Goal: Task Accomplishment & Management: Complete application form

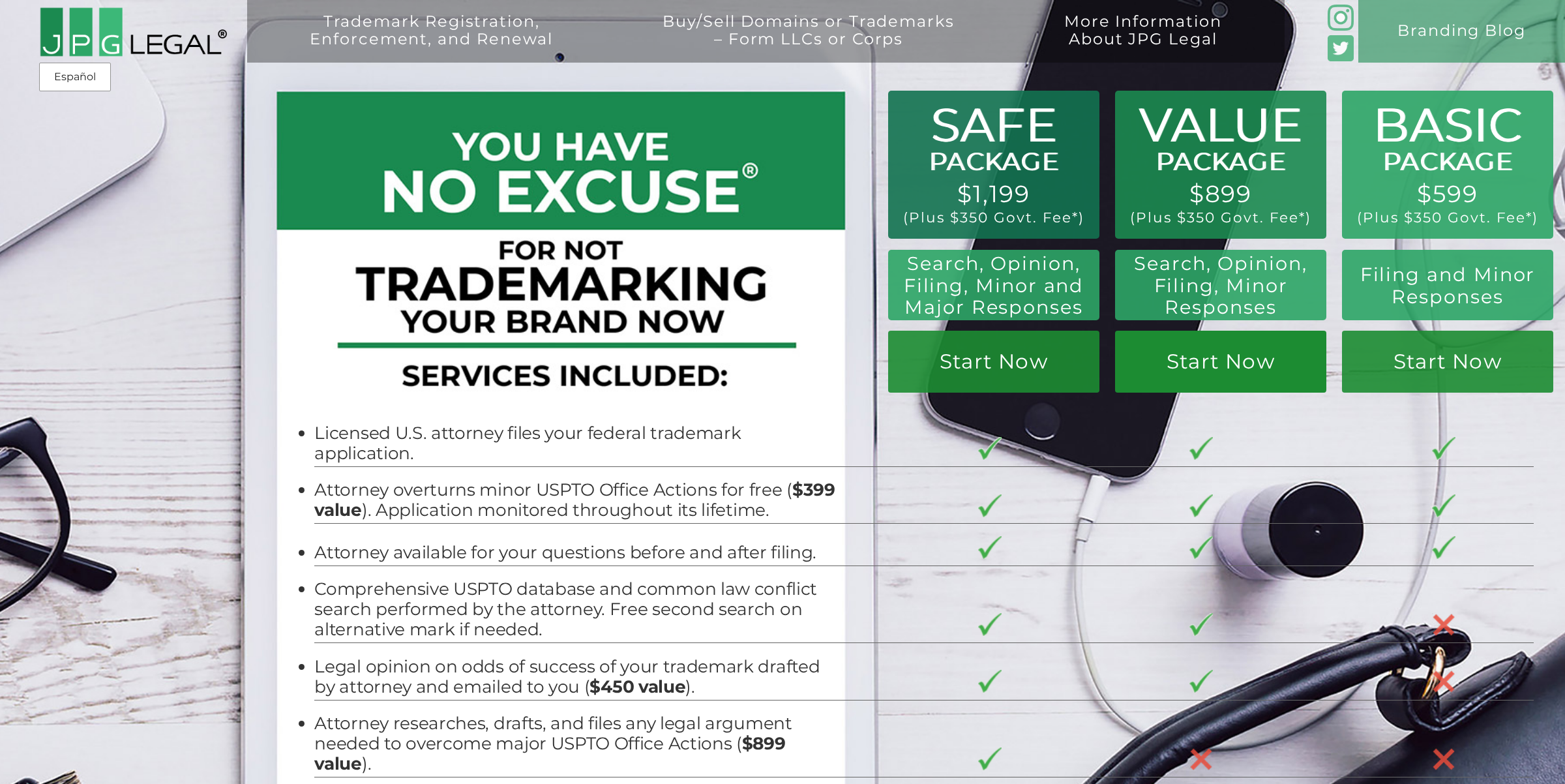
click at [1258, 342] on link "Start Now" at bounding box center [1221, 362] width 211 height 62
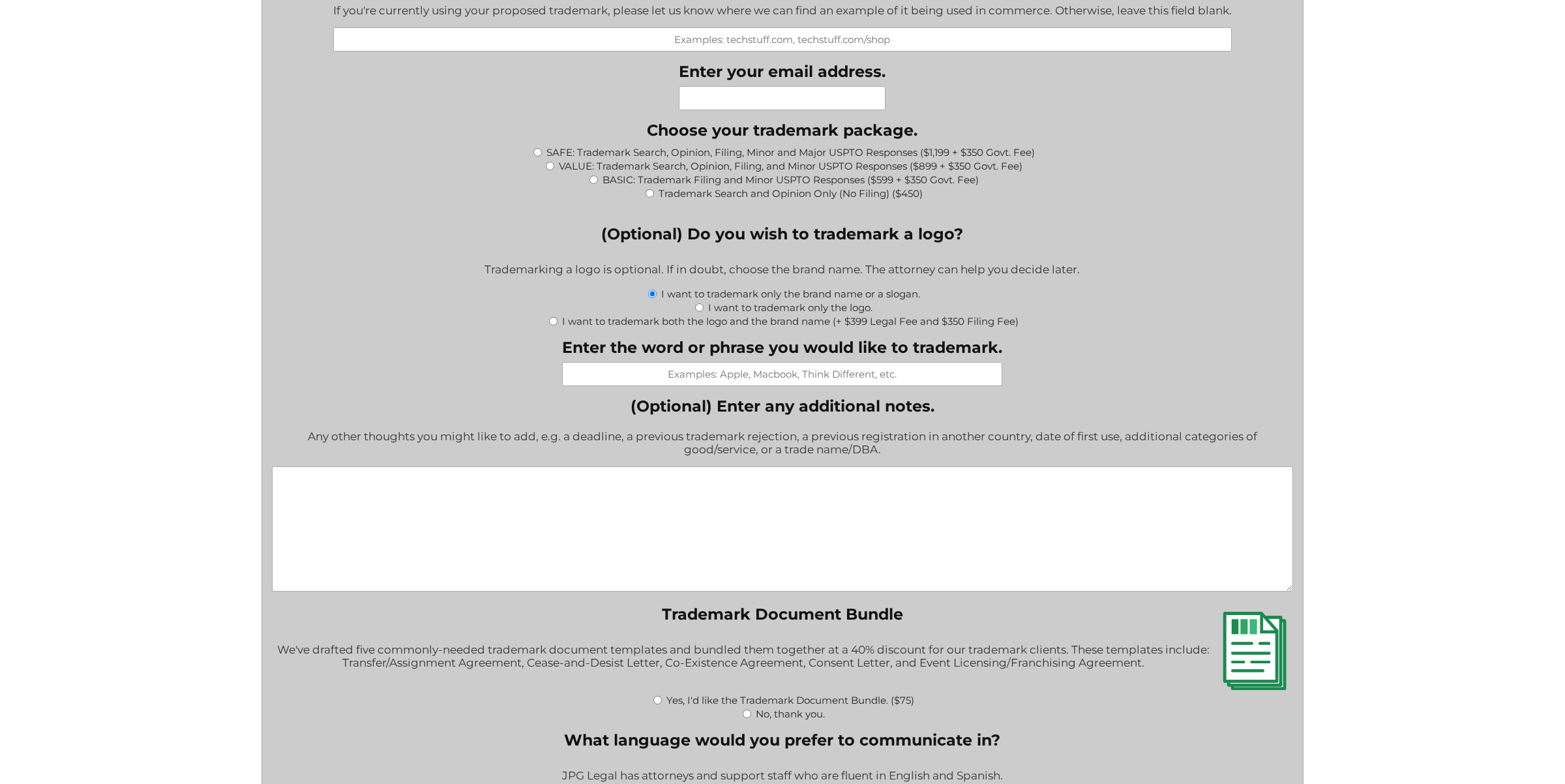
scroll to position [1319, 0]
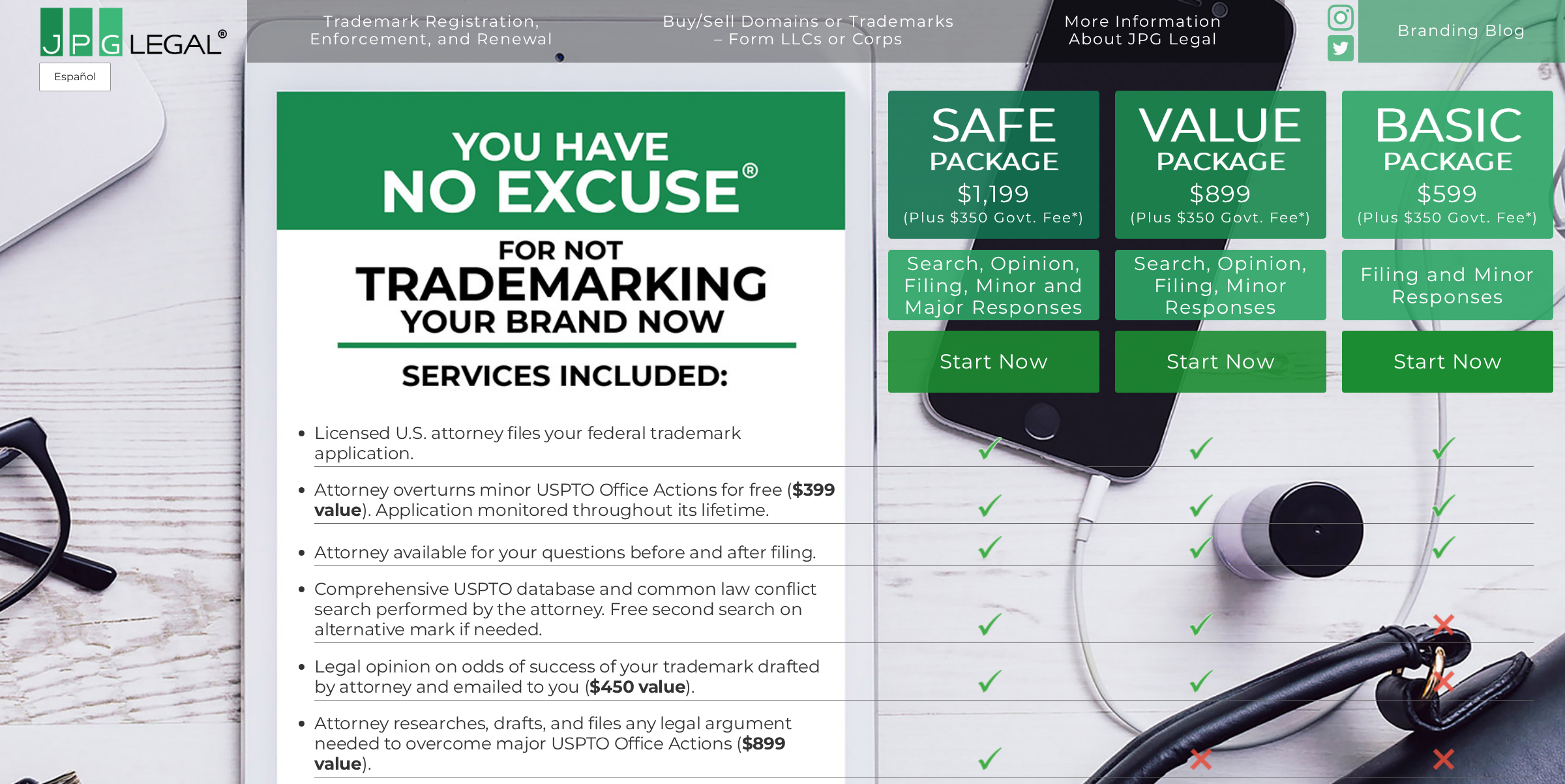
click at [1380, 348] on link "Start Now" at bounding box center [1448, 362] width 211 height 62
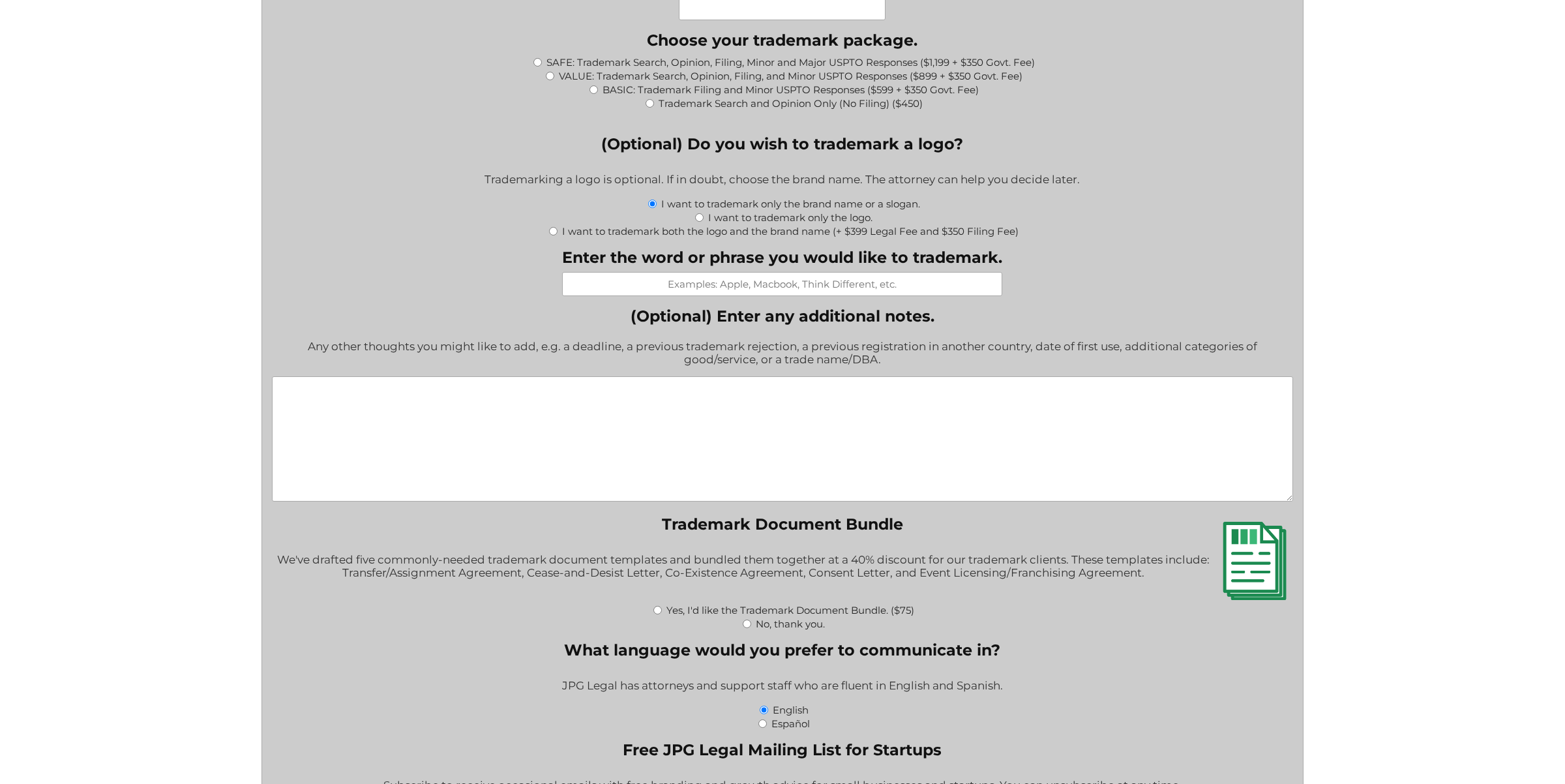
scroll to position [1433, 0]
click at [776, 216] on label "I want to trademark only the logo." at bounding box center [790, 218] width 165 height 12
click at [704, 216] on input "I want to trademark only the logo." at bounding box center [699, 218] width 8 height 8
radio input "true"
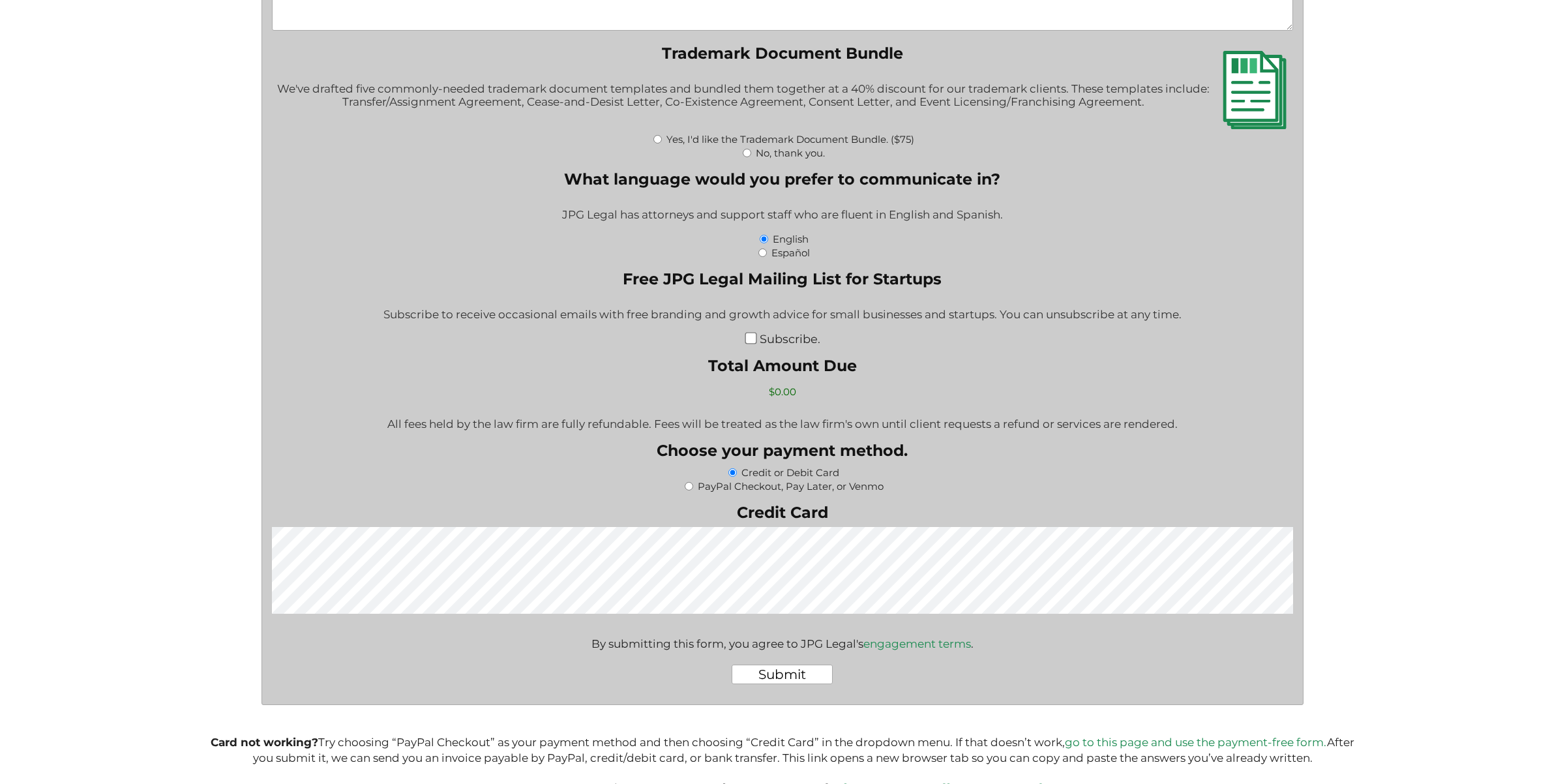
scroll to position [1958, 0]
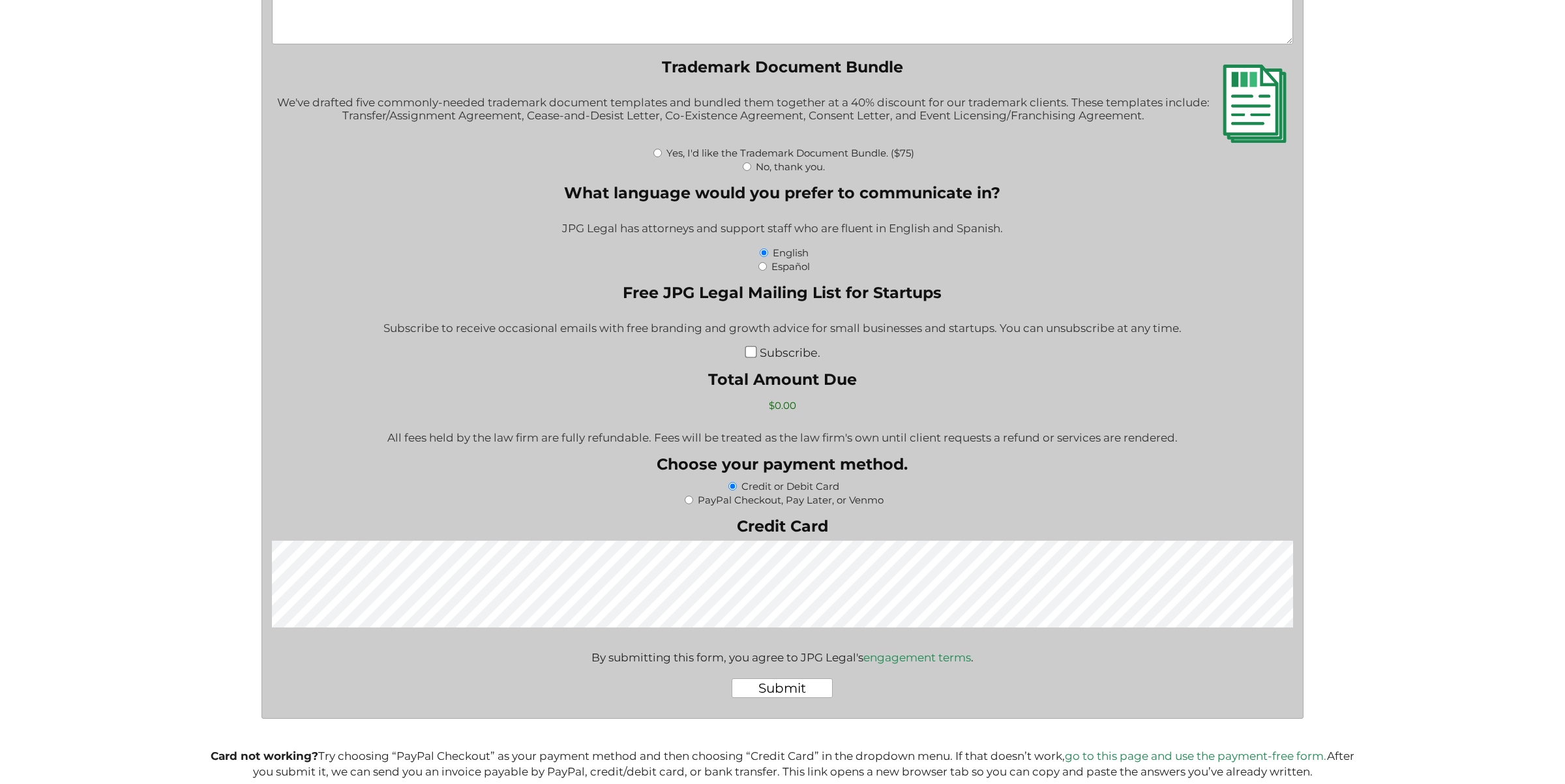
click at [764, 162] on label "No, thank you." at bounding box center [790, 166] width 69 height 12
click at [751, 162] on input "No, thank you." at bounding box center [747, 166] width 8 height 8
radio input "true"
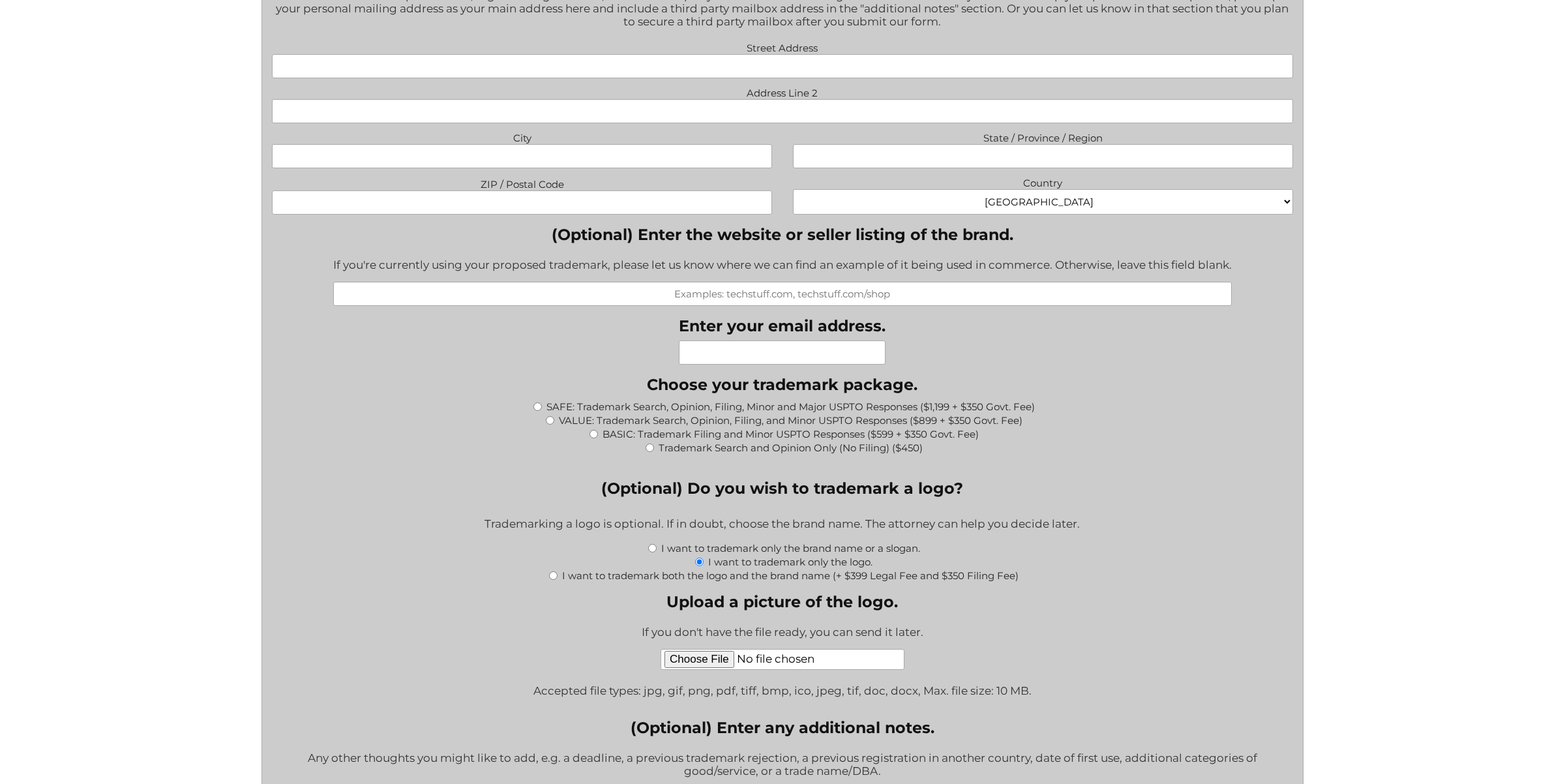
scroll to position [1088, 0]
click at [649, 447] on input "Trademark Search and Opinion Only (No Filing) ($450)" at bounding box center [650, 449] width 8 height 8
radio input "true"
type input "$450.00"
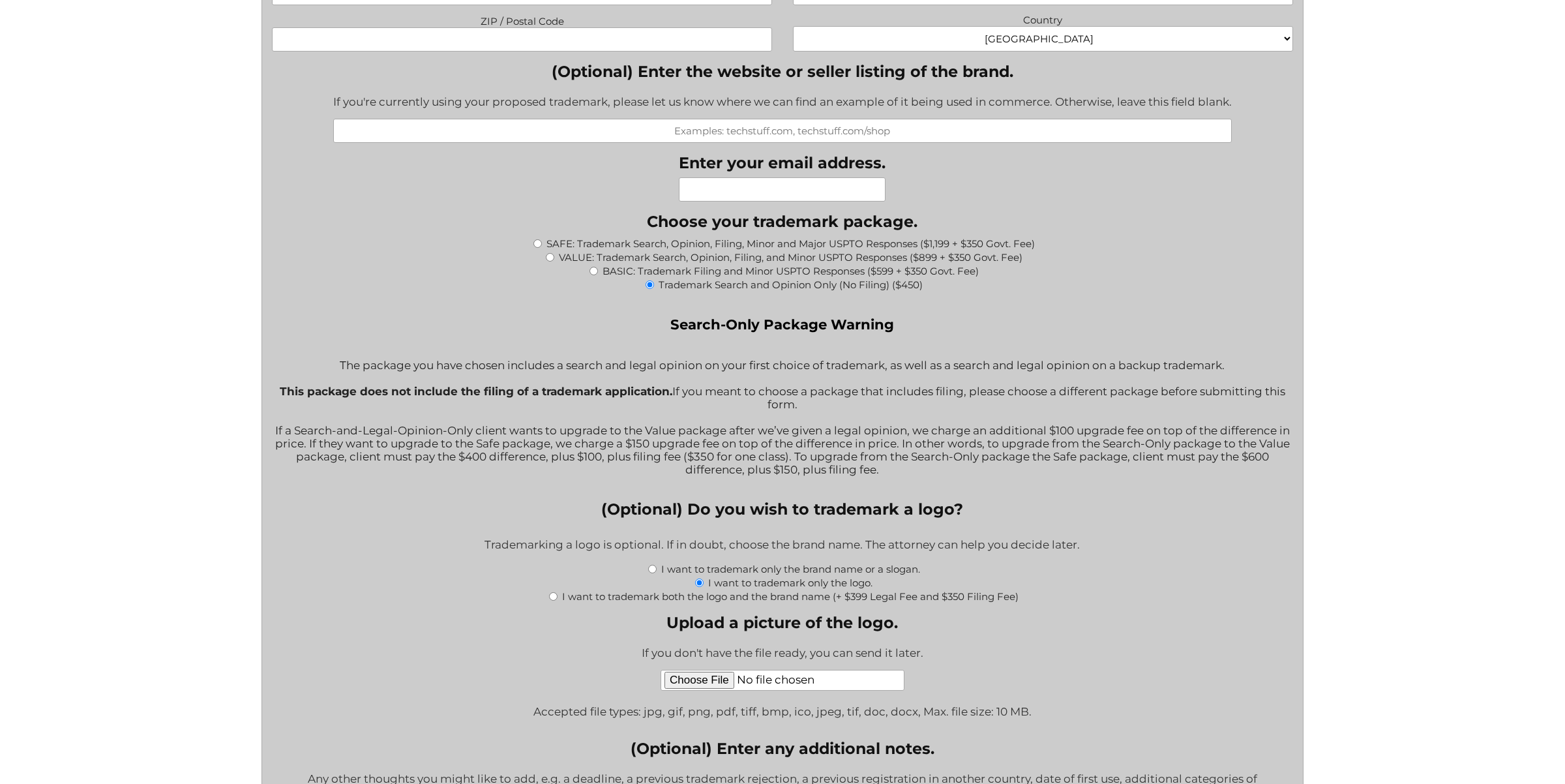
scroll to position [1022, 0]
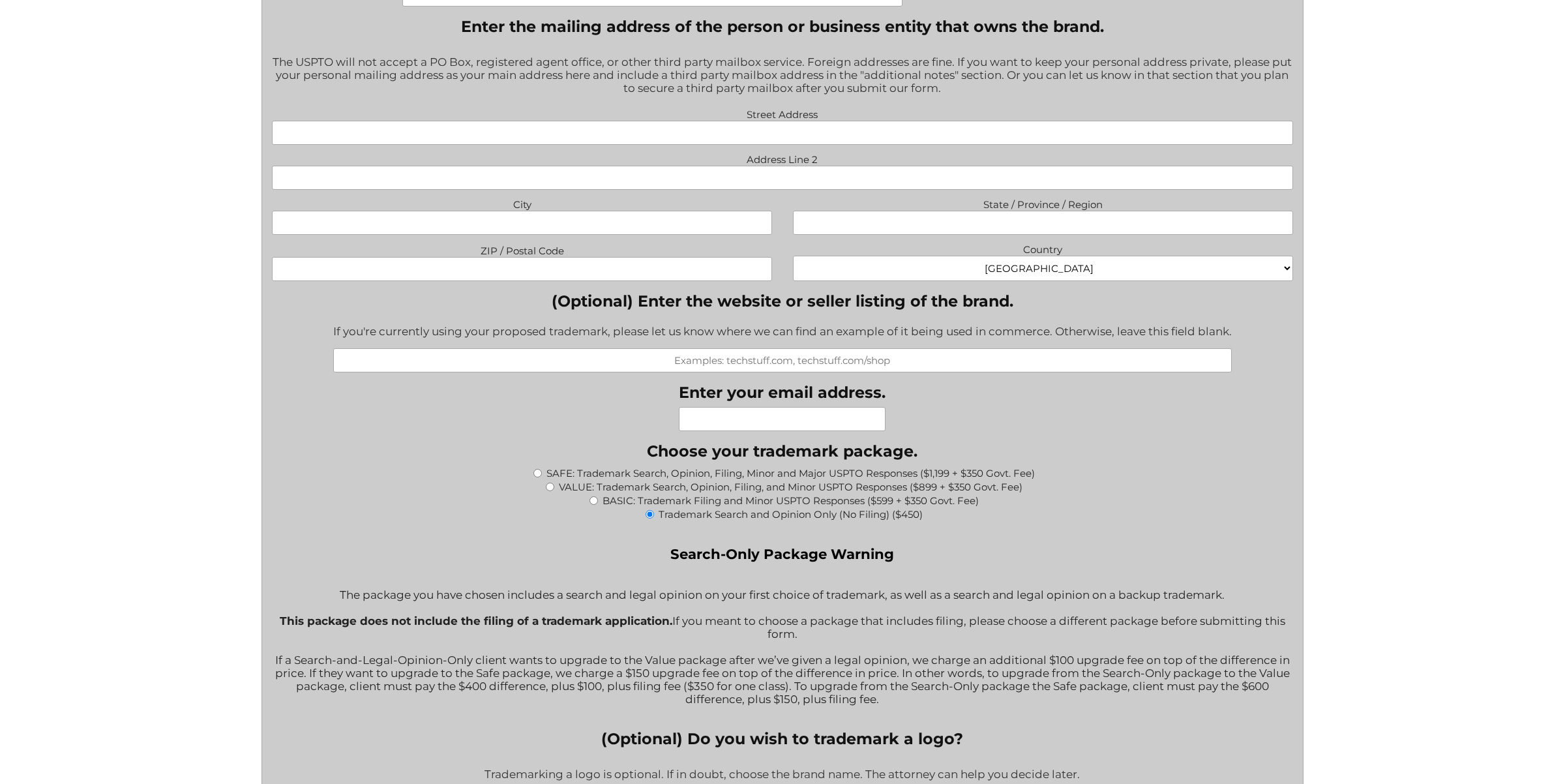
click at [594, 497] on input "BASIC: Trademark Filing and Minor USPTO Responses ($599 + $350 Govt. Fee)" at bounding box center [594, 500] width 8 height 8
radio input "true"
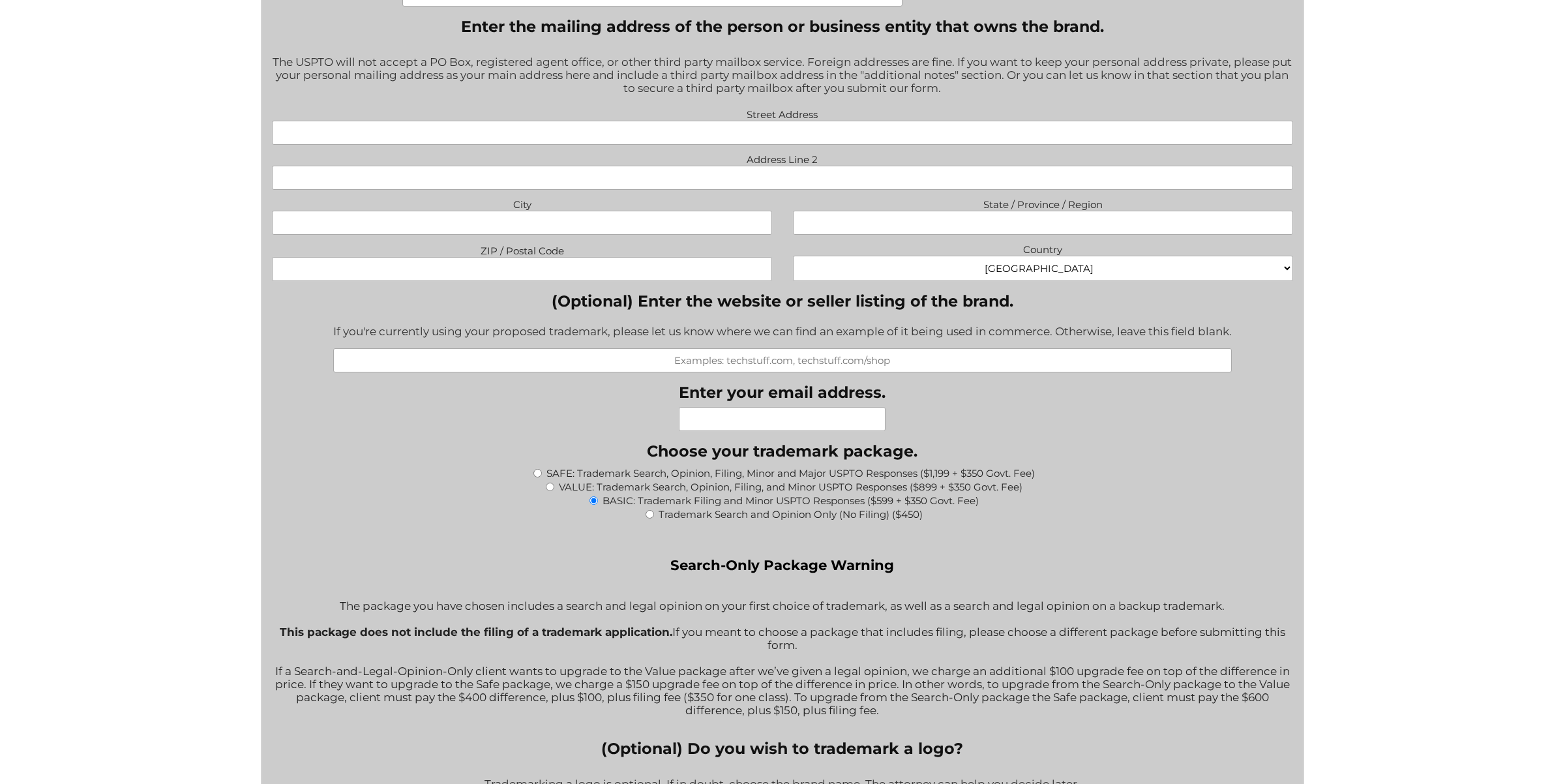
type input "$949.00"
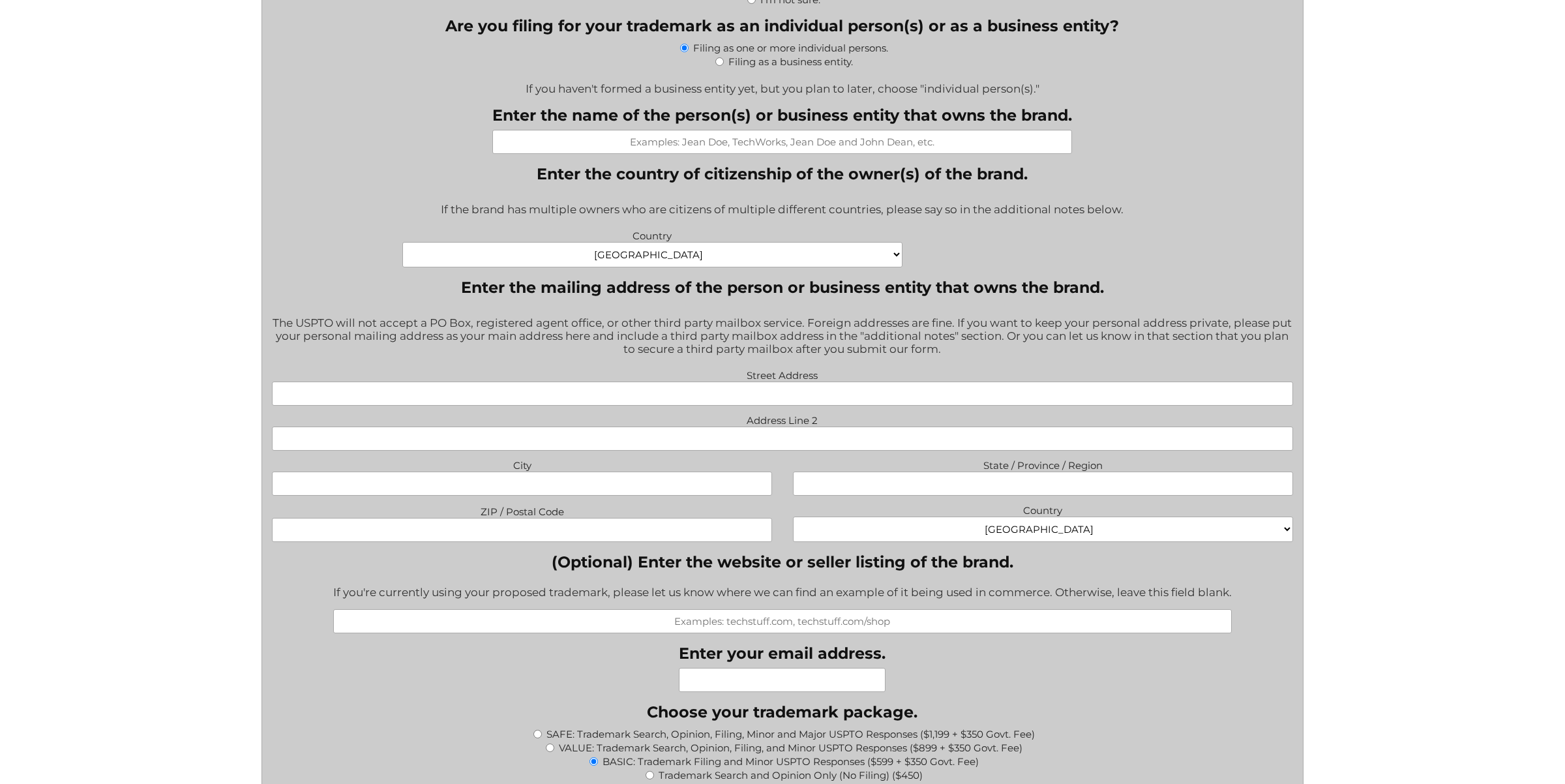
scroll to position [598, 0]
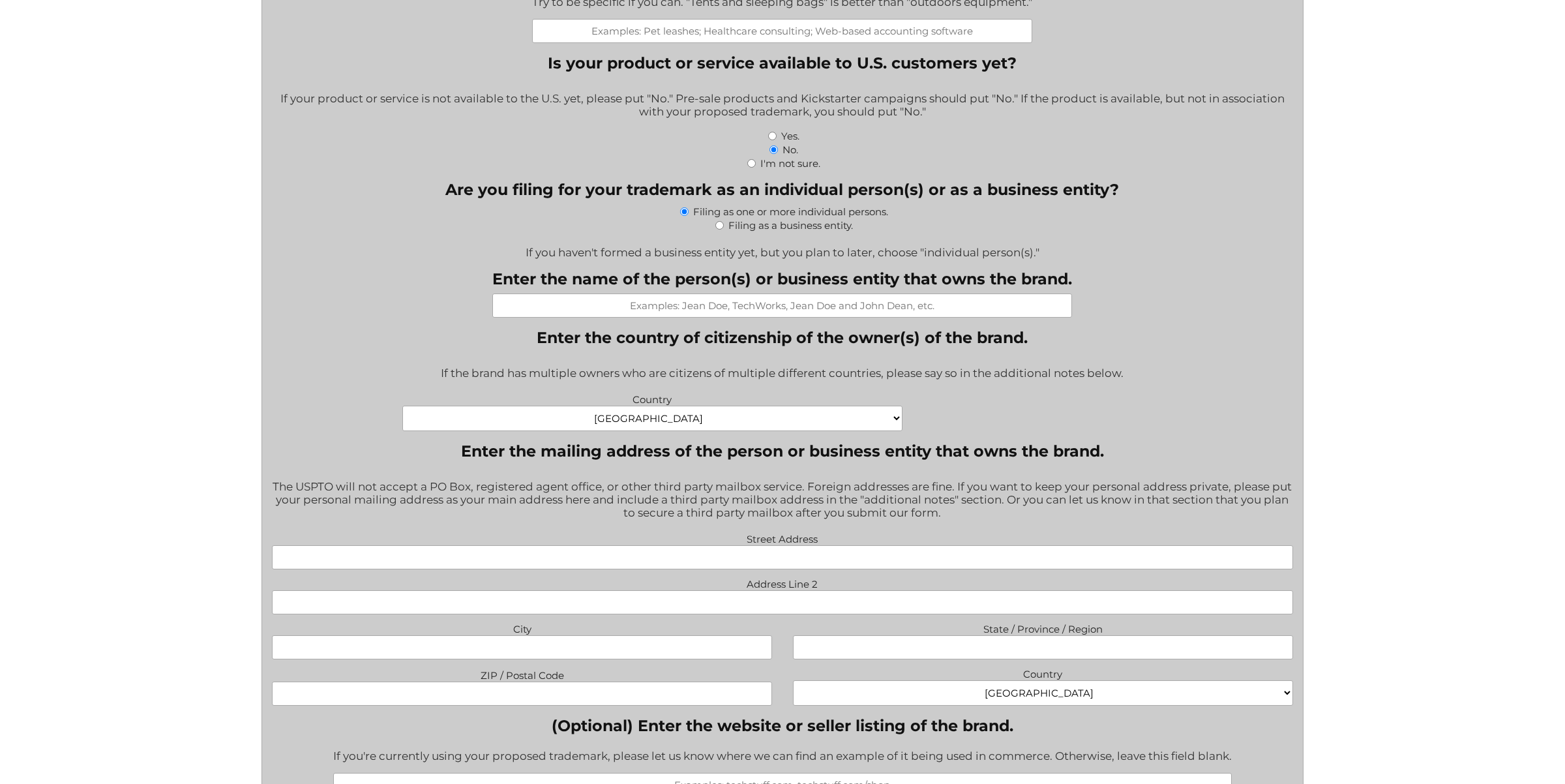
click at [792, 415] on select "[GEOGRAPHIC_DATA] [GEOGRAPHIC_DATA] [GEOGRAPHIC_DATA] [US_STATE] [GEOGRAPHIC_DA…" at bounding box center [653, 419] width 501 height 26
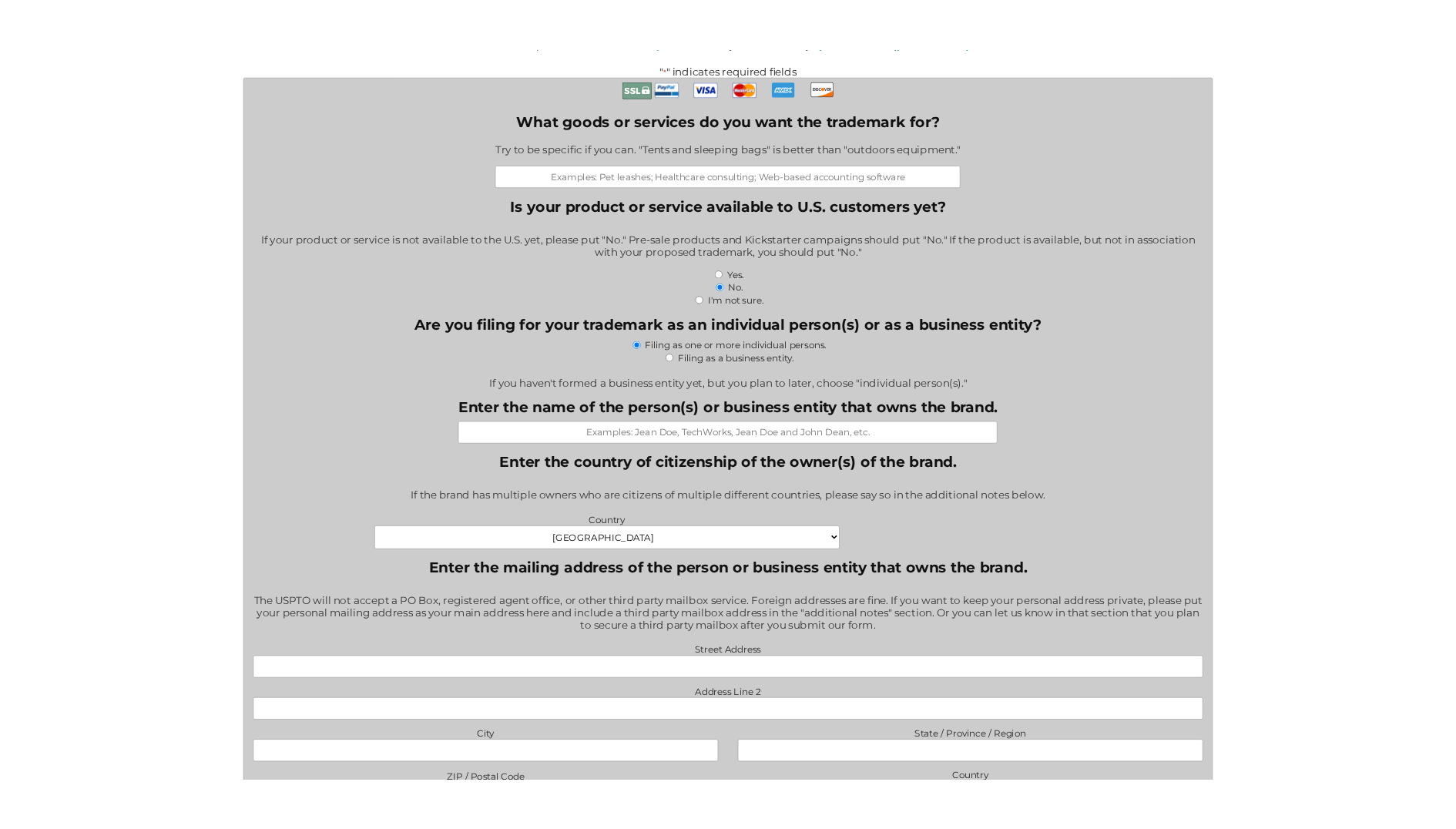
scroll to position [468, 0]
